Goal: Navigation & Orientation: Find specific page/section

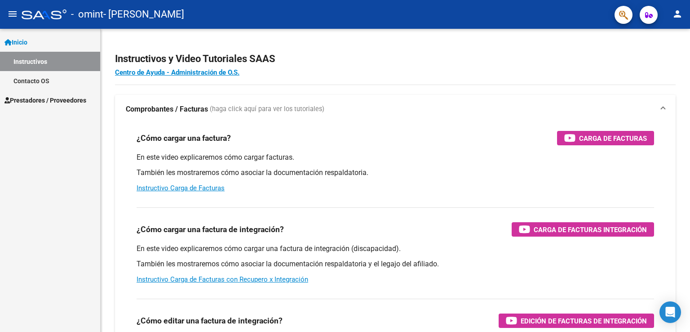
click at [40, 101] on span "Prestadores / Proveedores" at bounding box center [45, 100] width 82 height 10
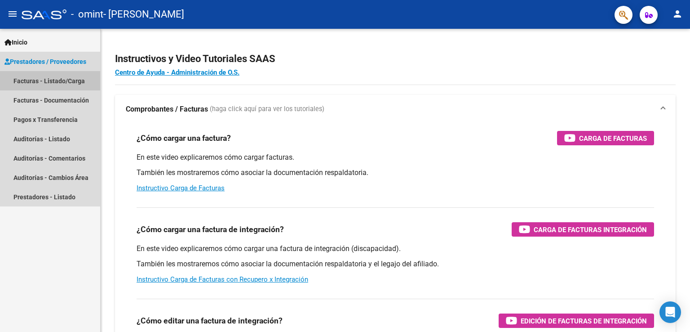
click at [56, 83] on link "Facturas - Listado/Carga" at bounding box center [50, 80] width 100 height 19
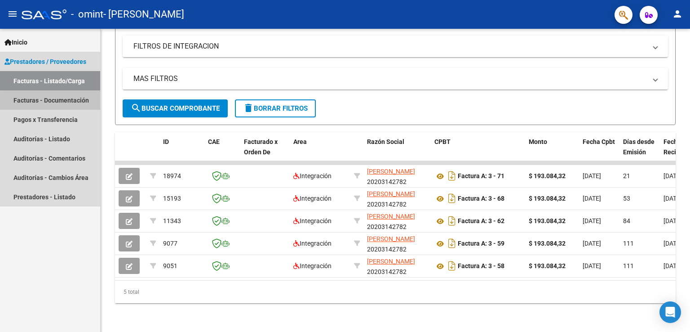
click at [73, 103] on link "Facturas - Documentación" at bounding box center [50, 99] width 100 height 19
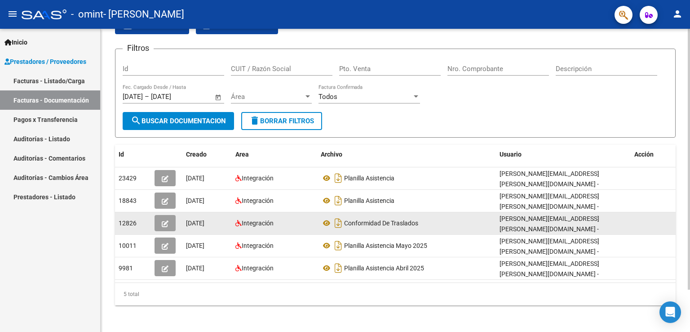
scroll to position [49, 0]
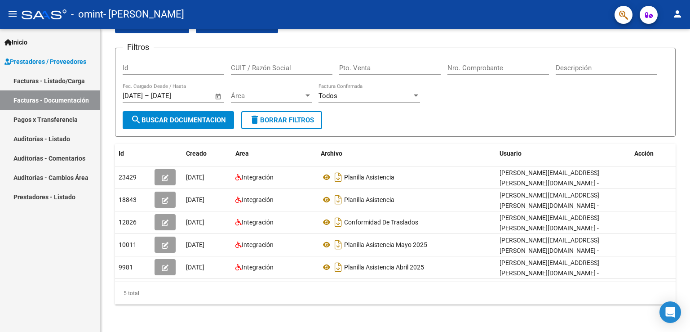
click at [25, 42] on span "Inicio" at bounding box center [15, 42] width 23 height 10
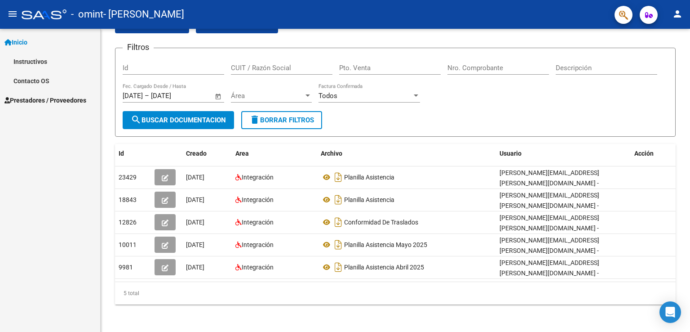
click at [27, 40] on span "Inicio" at bounding box center [15, 42] width 23 height 10
click at [31, 62] on span "Prestadores / Proveedores" at bounding box center [45, 62] width 82 height 10
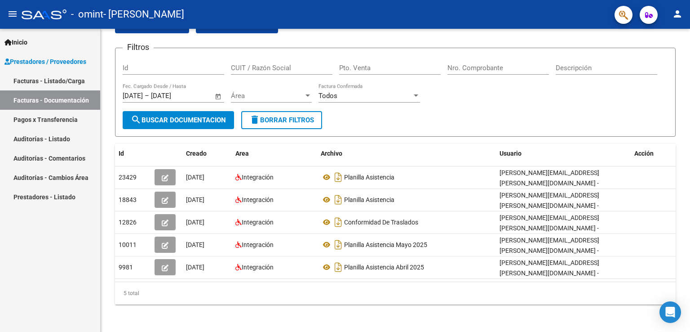
click at [38, 119] on link "Pagos x Transferencia" at bounding box center [50, 119] width 100 height 19
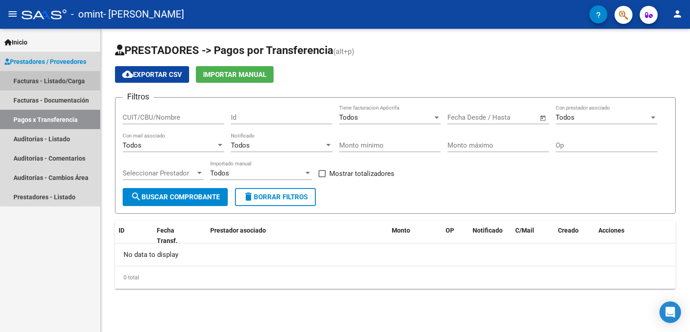
click at [51, 84] on link "Facturas - Listado/Carga" at bounding box center [50, 80] width 100 height 19
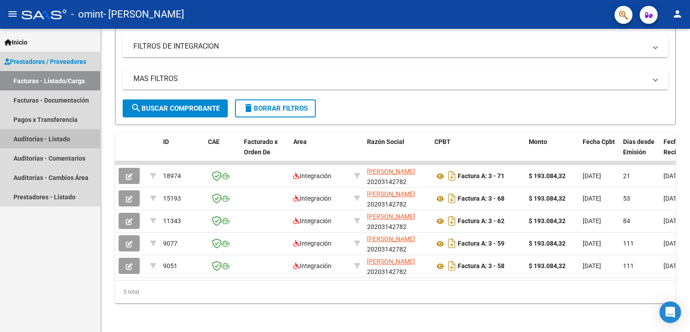
click at [37, 139] on link "Auditorías - Listado" at bounding box center [50, 138] width 100 height 19
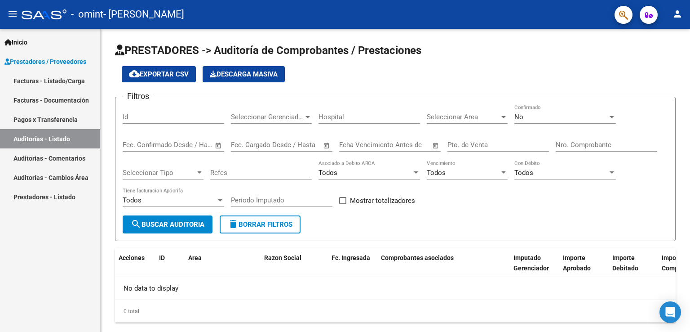
click at [35, 156] on link "Auditorías - Comentarios" at bounding box center [50, 157] width 100 height 19
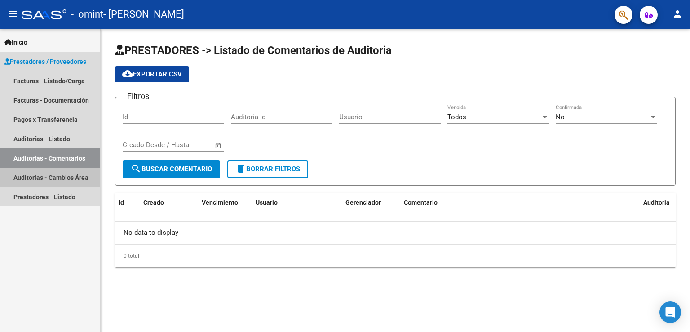
click at [41, 177] on link "Auditorías - Cambios Área" at bounding box center [50, 177] width 100 height 19
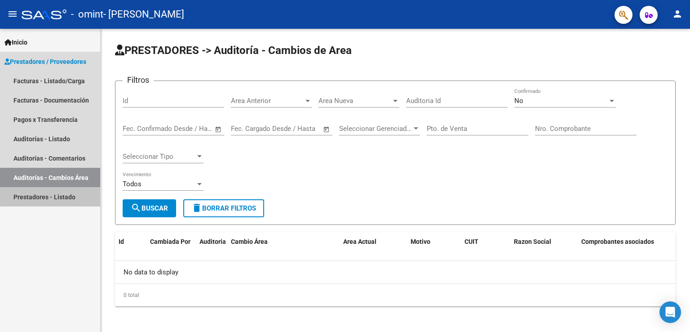
click at [45, 196] on link "Prestadores - Listado" at bounding box center [50, 196] width 100 height 19
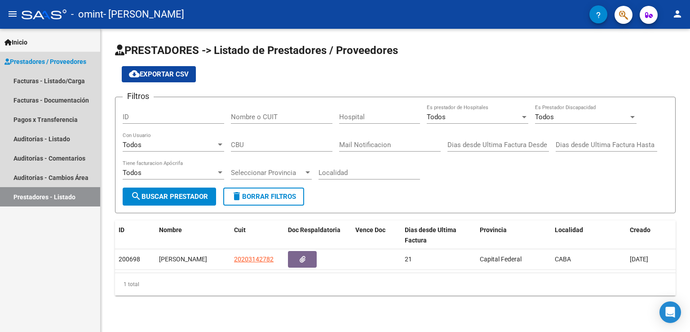
click at [34, 64] on span "Prestadores / Proveedores" at bounding box center [45, 62] width 82 height 10
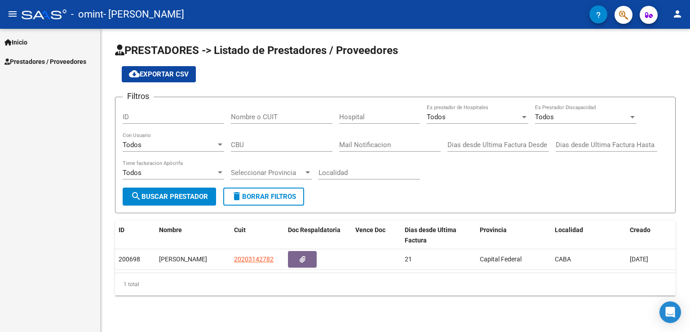
click at [27, 45] on span "Inicio" at bounding box center [15, 42] width 23 height 10
click at [677, 12] on mat-icon "person" at bounding box center [677, 14] width 11 height 11
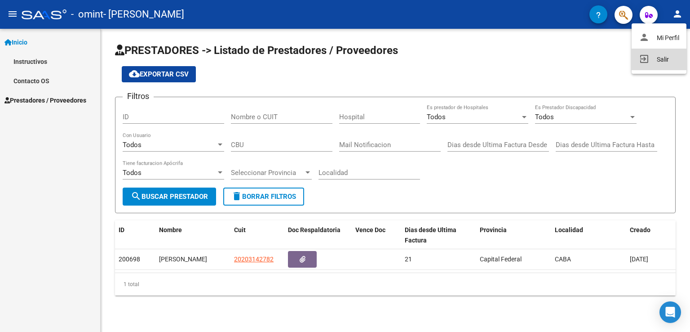
click at [660, 58] on button "exit_to_app Salir" at bounding box center [659, 60] width 55 height 22
